Goal: Navigation & Orientation: Understand site structure

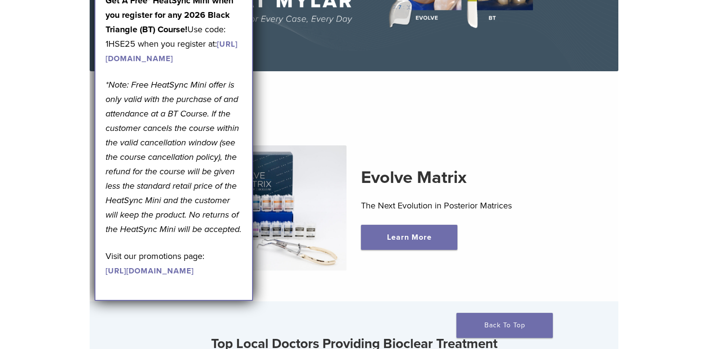
scroll to position [194, 0]
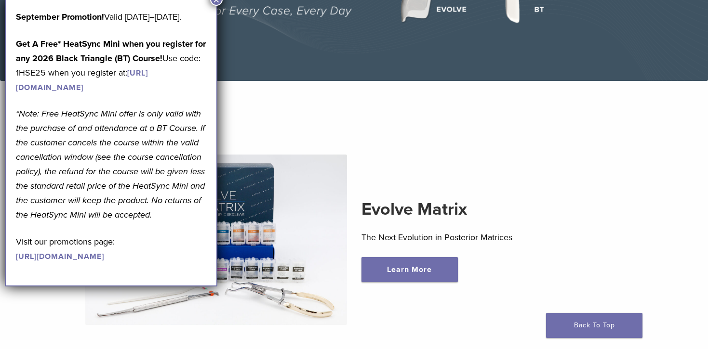
click at [219, 3] on button "×" at bounding box center [216, -1] width 13 height 13
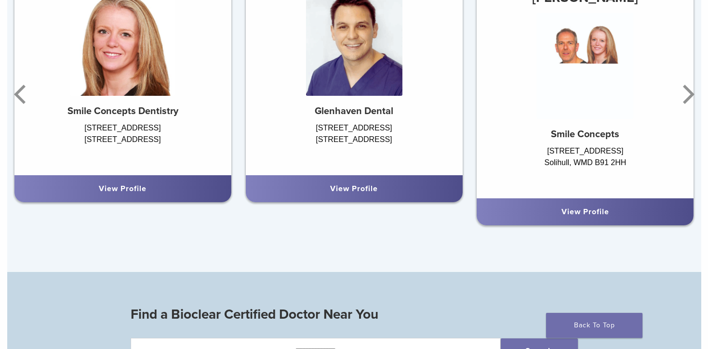
scroll to position [624, 0]
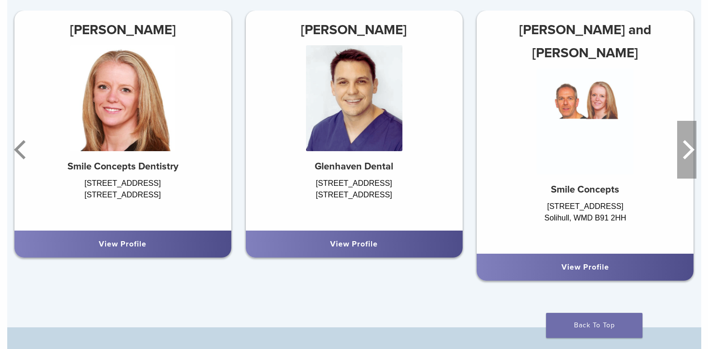
click at [528, 144] on icon "Next" at bounding box center [689, 149] width 12 height 19
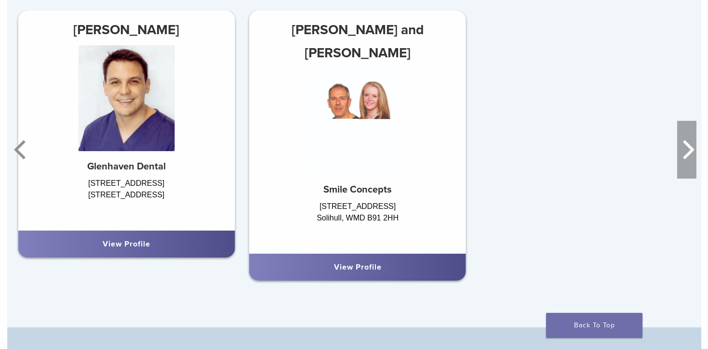
click at [528, 144] on icon "Next" at bounding box center [689, 149] width 12 height 19
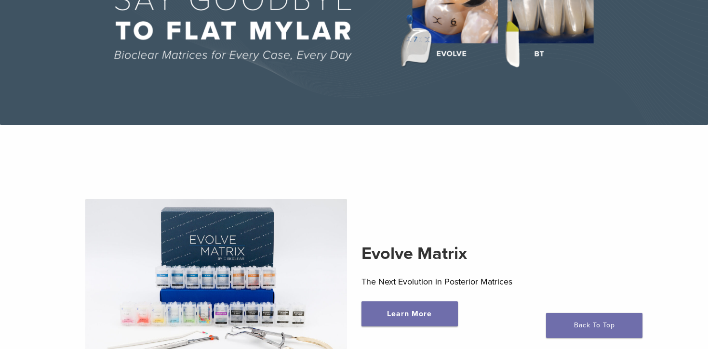
scroll to position [0, 0]
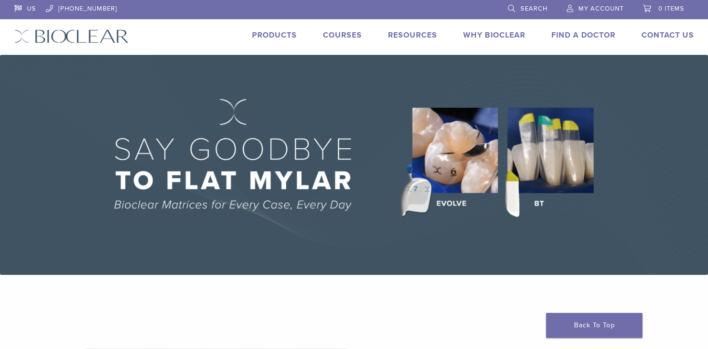
click at [281, 36] on link "Products" at bounding box center [274, 35] width 45 height 10
click at [500, 33] on link "Why Bioclear" at bounding box center [494, 35] width 62 height 10
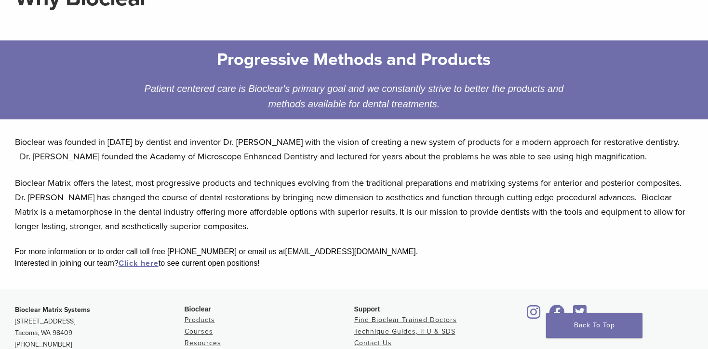
scroll to position [221, 0]
